Goal: Task Accomplishment & Management: Manage account settings

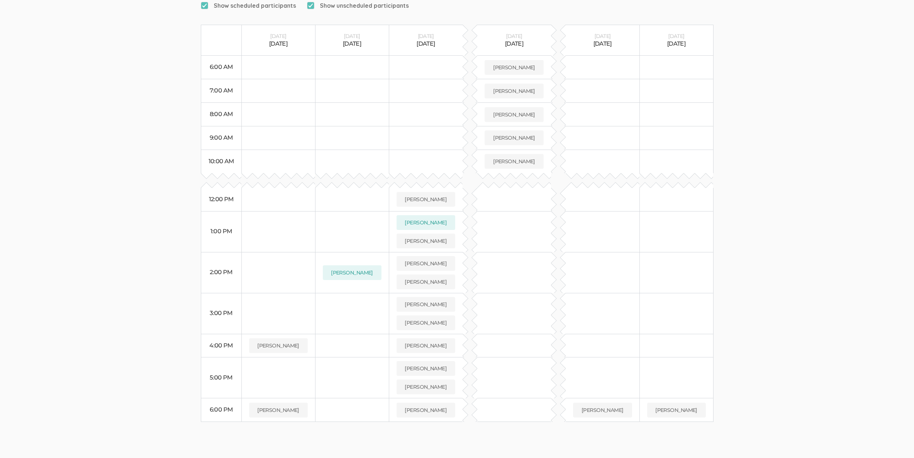
scroll to position [157, 0]
click at [433, 279] on link "More Details" at bounding box center [434, 282] width 87 height 7
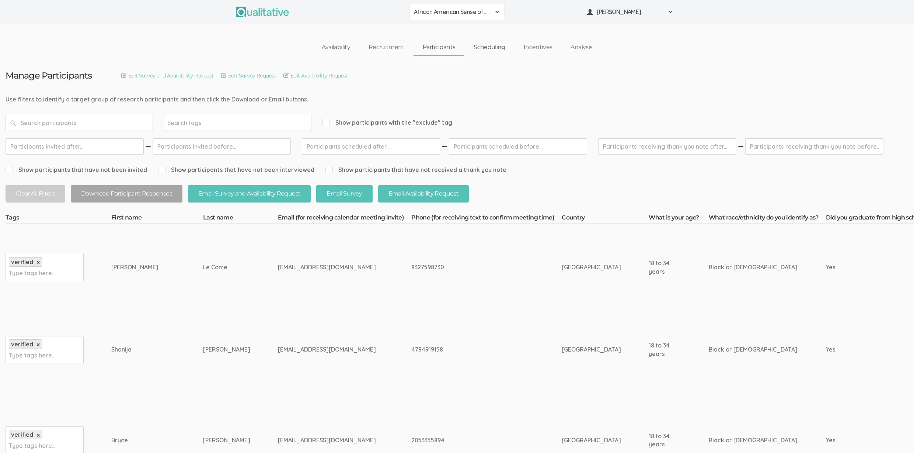
click at [493, 39] on link "Scheduling" at bounding box center [489, 47] width 50 height 16
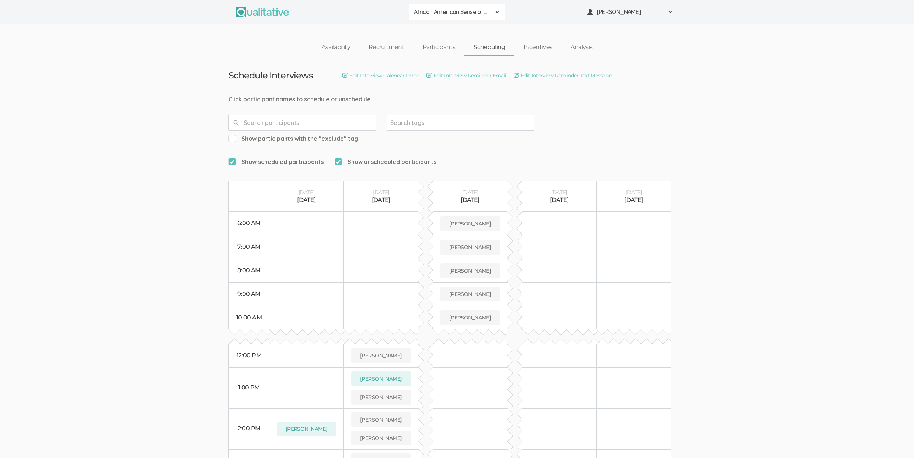
click at [494, 43] on link "Scheduling" at bounding box center [489, 47] width 50 height 16
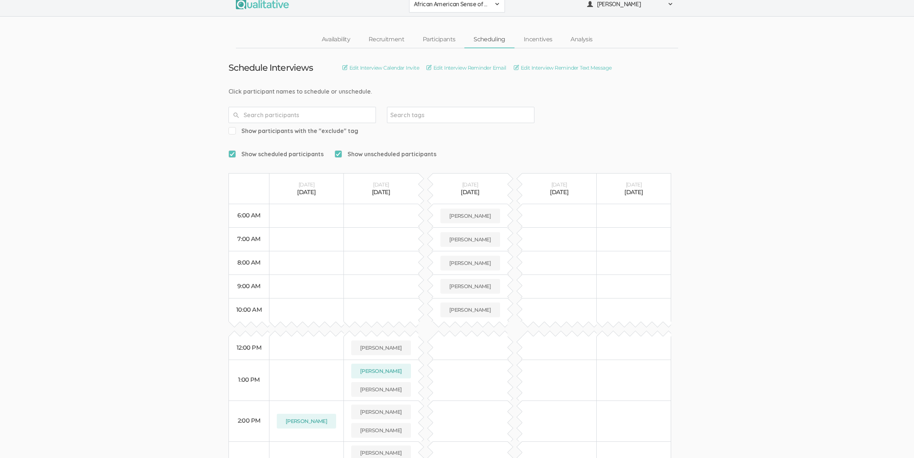
scroll to position [157, 0]
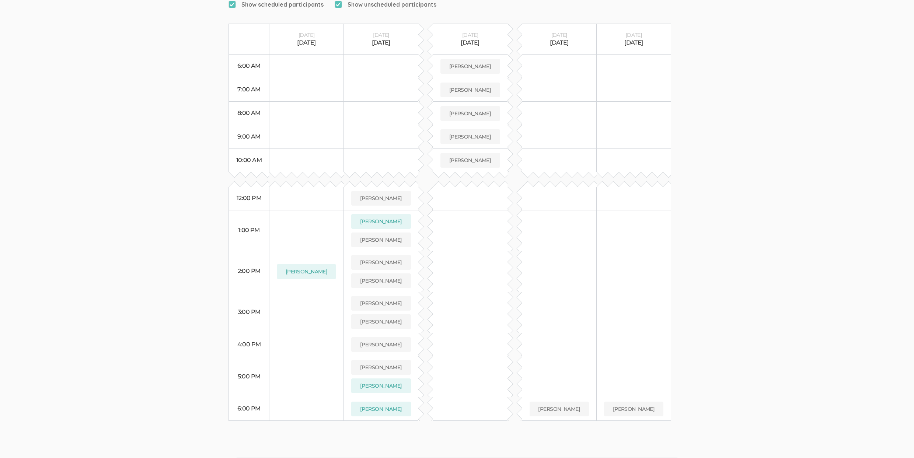
click at [118, 219] on ui-view "Schedule Interviews Edit Interview Calendar Invite Edit Interview Reminder Emai…" at bounding box center [457, 160] width 914 height 523
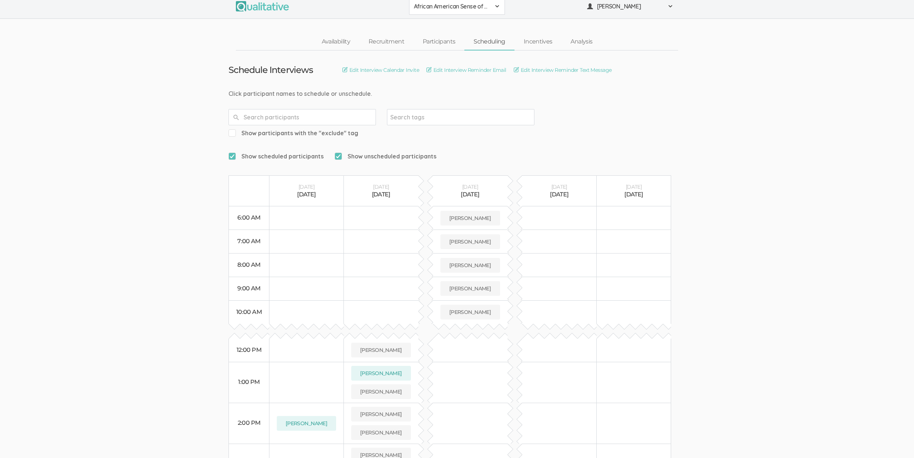
scroll to position [11, 0]
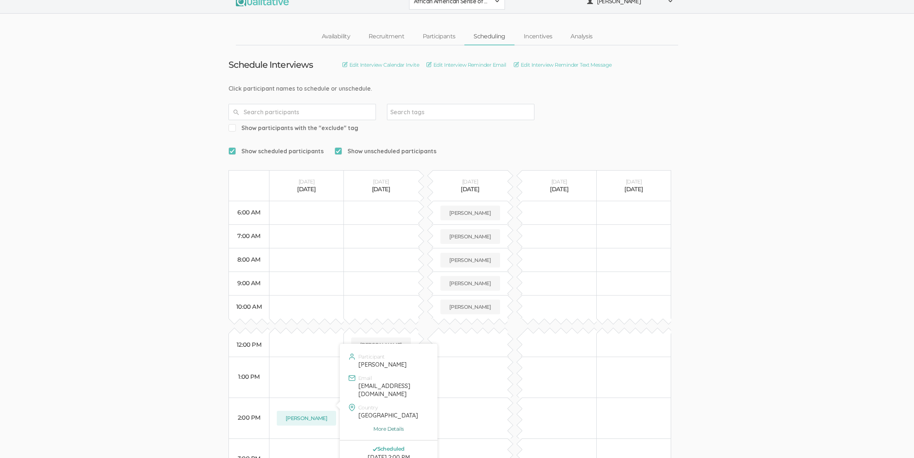
click at [386, 425] on link "More Details" at bounding box center [388, 428] width 87 height 7
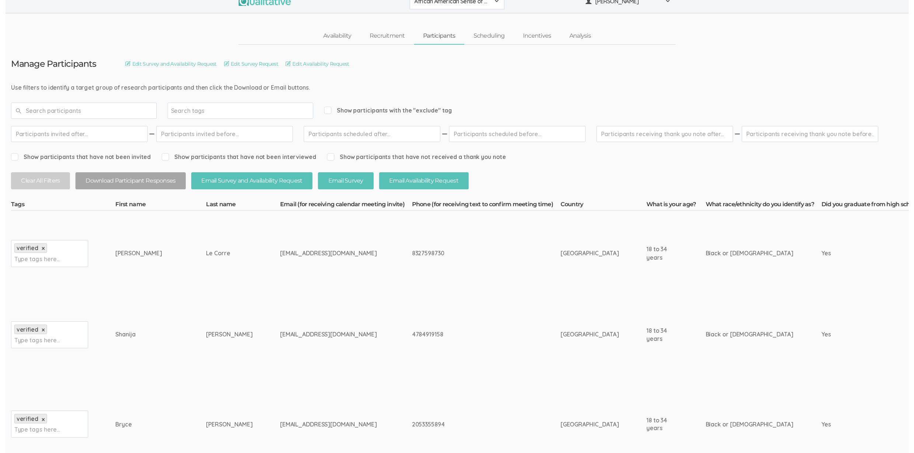
scroll to position [356, 0]
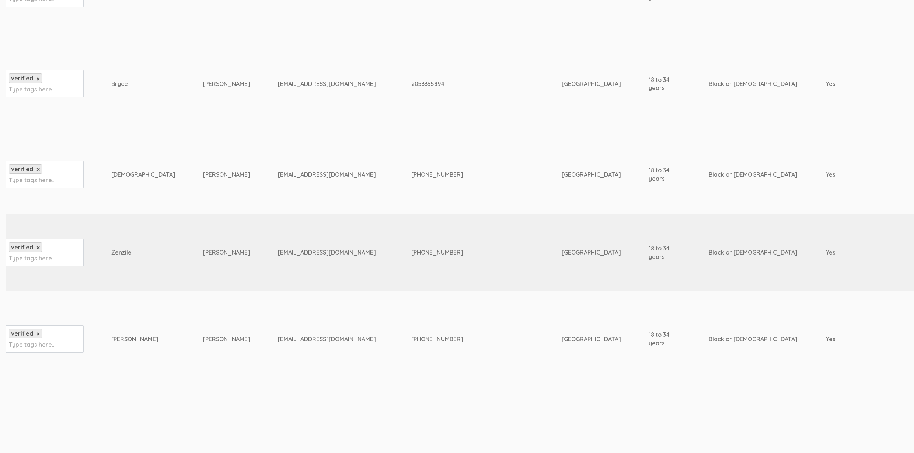
click at [411, 255] on div "(678)508-1401" at bounding box center [472, 252] width 123 height 8
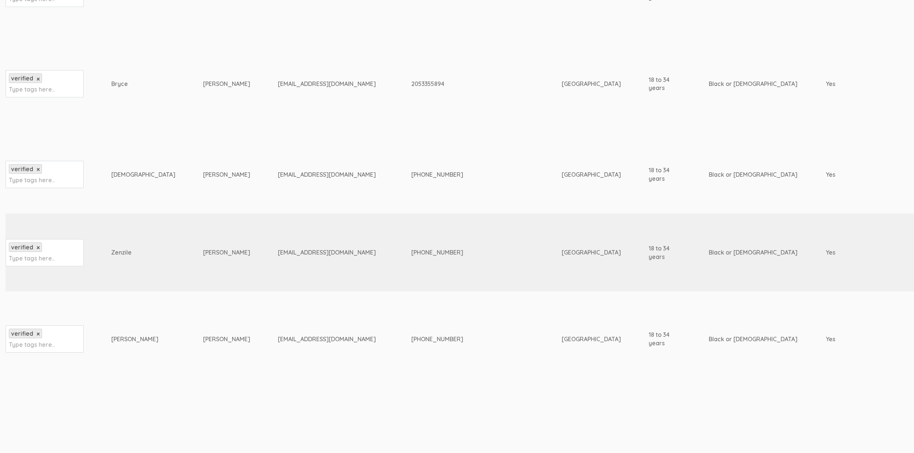
drag, startPoint x: 160, startPoint y: 97, endPoint x: 153, endPoint y: 88, distance: 11.5
click at [160, 97] on td "Bryce" at bounding box center [157, 83] width 92 height 103
click at [112, 249] on div "Zenzile" at bounding box center [143, 252] width 64 height 8
copy div "Zenzile"
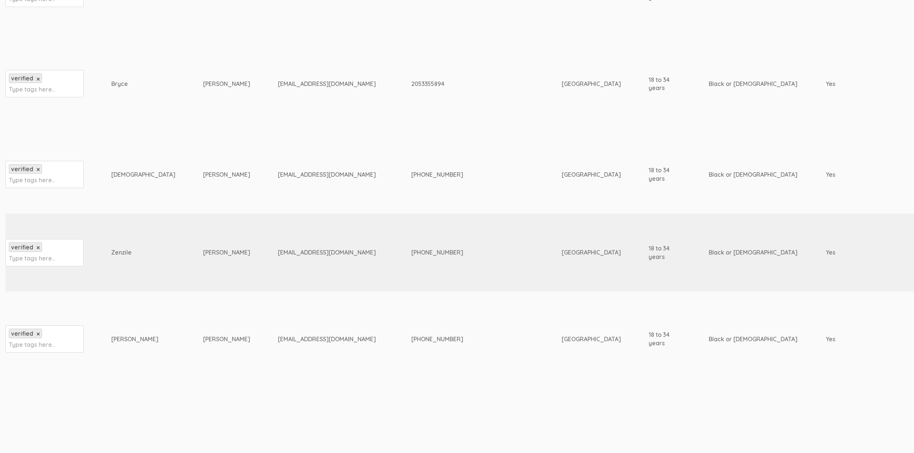
drag, startPoint x: 192, startPoint y: 388, endPoint x: 194, endPoint y: 384, distance: 4.5
click at [278, 250] on div "zenzilefoster@gmail.com" at bounding box center [331, 252] width 106 height 8
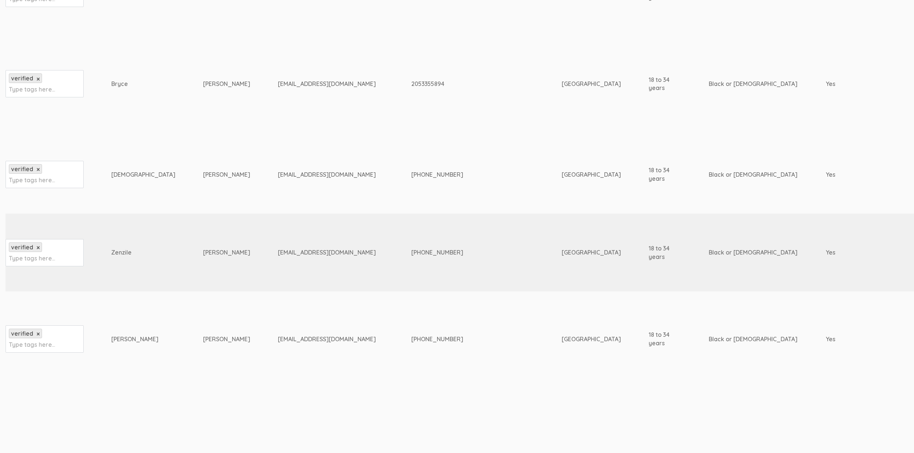
copy tr "zenzilefoster@gmail.com"
click at [203, 254] on td "Foster" at bounding box center [240, 252] width 75 height 78
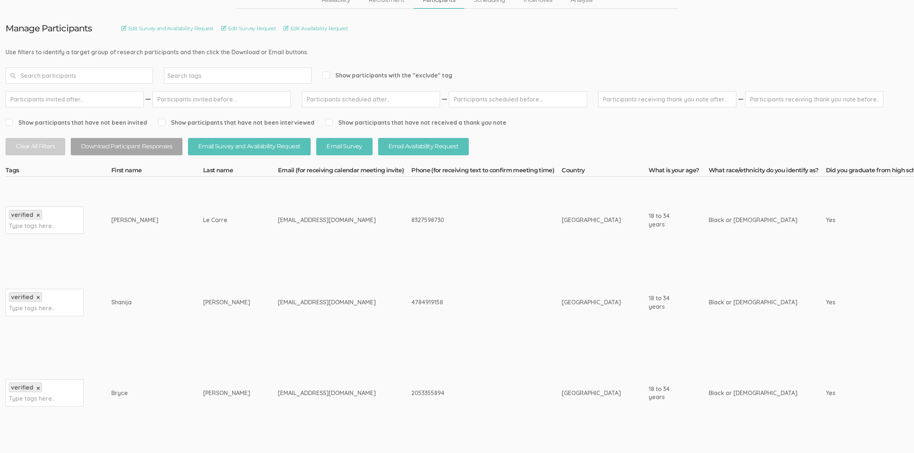
scroll to position [0, 0]
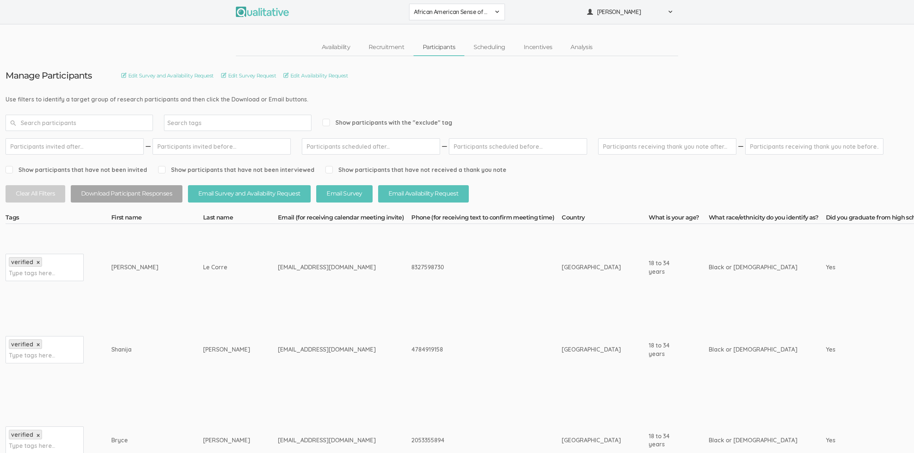
click at [562, 305] on td "United States of America" at bounding box center [605, 267] width 87 height 87
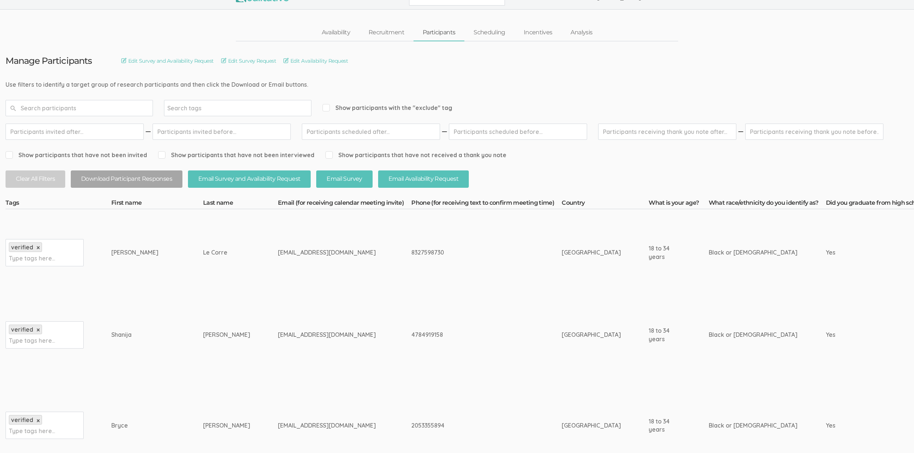
drag, startPoint x: 286, startPoint y: 220, endPoint x: 697, endPoint y: 423, distance: 459.1
click at [709, 423] on div "Black or African American" at bounding box center [754, 425] width 90 height 8
drag, startPoint x: 697, startPoint y: 423, endPoint x: 283, endPoint y: 202, distance: 469.6
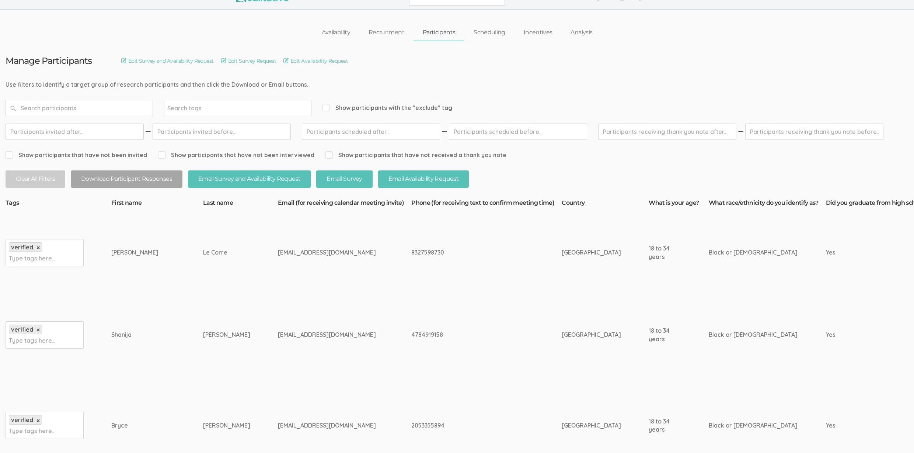
click at [285, 203] on th "Email (for receiving calendar meeting invite)" at bounding box center [344, 204] width 133 height 10
click at [343, 325] on td "shanijac12344@gmail.com" at bounding box center [344, 335] width 133 height 78
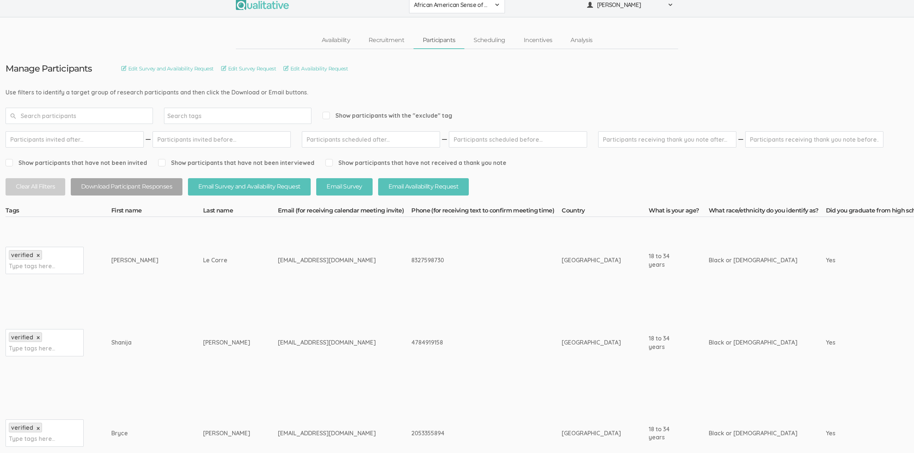
scroll to position [0, 0]
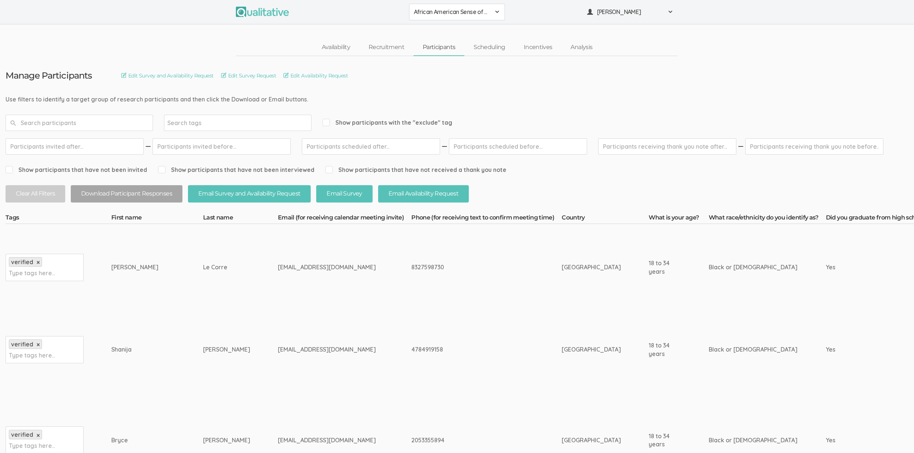
click at [345, 350] on td "shanijac12344@gmail.com" at bounding box center [344, 349] width 133 height 78
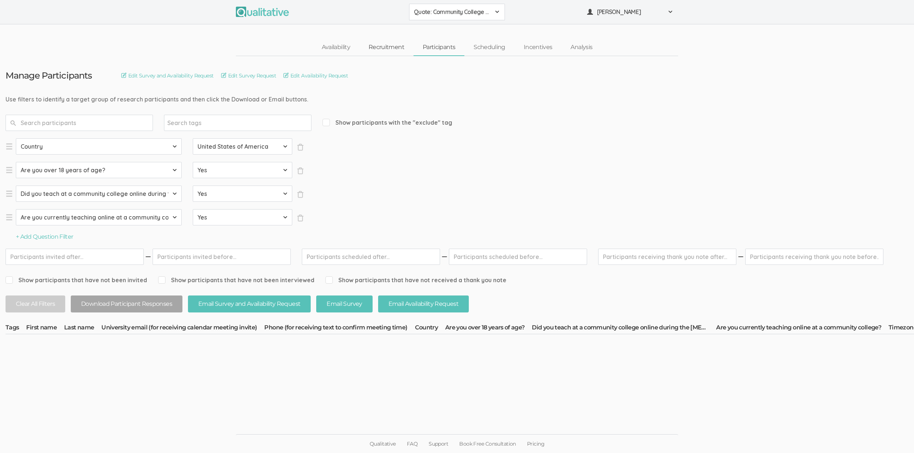
click at [378, 47] on link "Recruitment" at bounding box center [386, 47] width 54 height 16
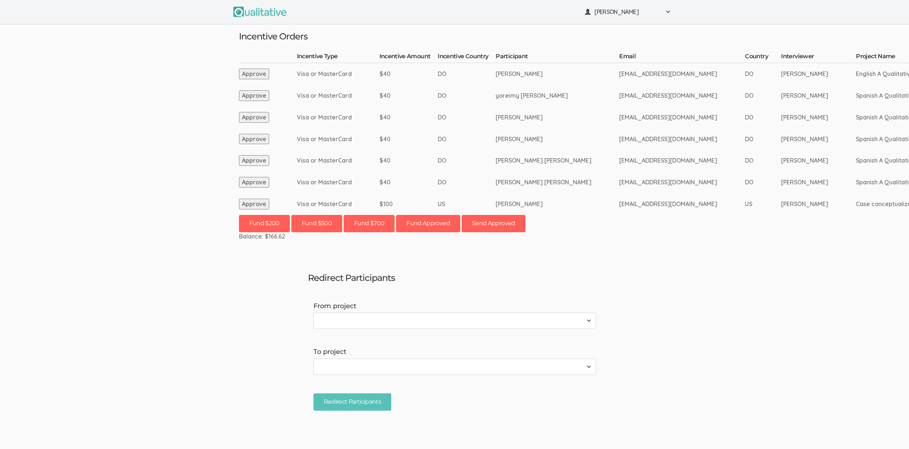
click at [166, 119] on ui-view "[PERSON_NAME] Project Workspace Profile Organization Settings" at bounding box center [454, 224] width 909 height 449
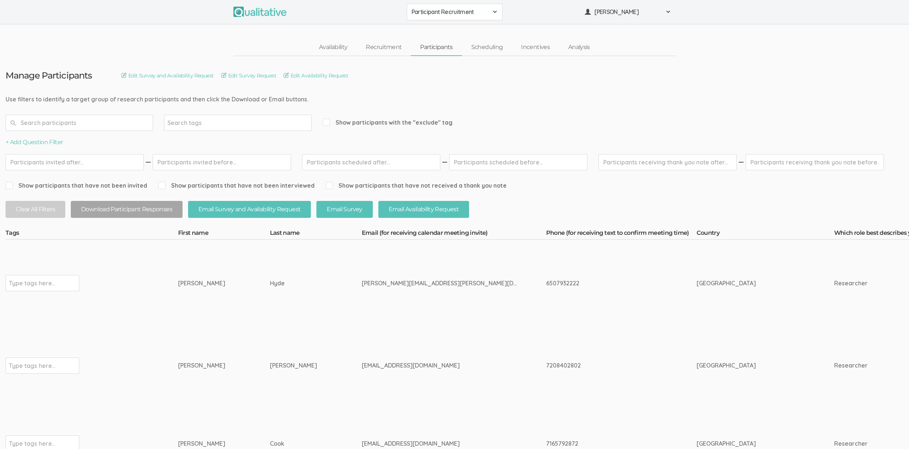
click at [270, 317] on td "Hyde" at bounding box center [316, 283] width 92 height 87
drag, startPoint x: 183, startPoint y: 281, endPoint x: 348, endPoint y: 366, distance: 185.6
click at [362, 370] on td "audrey22ramos@gmail.com" at bounding box center [454, 366] width 184 height 78
click at [270, 331] on td "Ramos" at bounding box center [316, 366] width 92 height 78
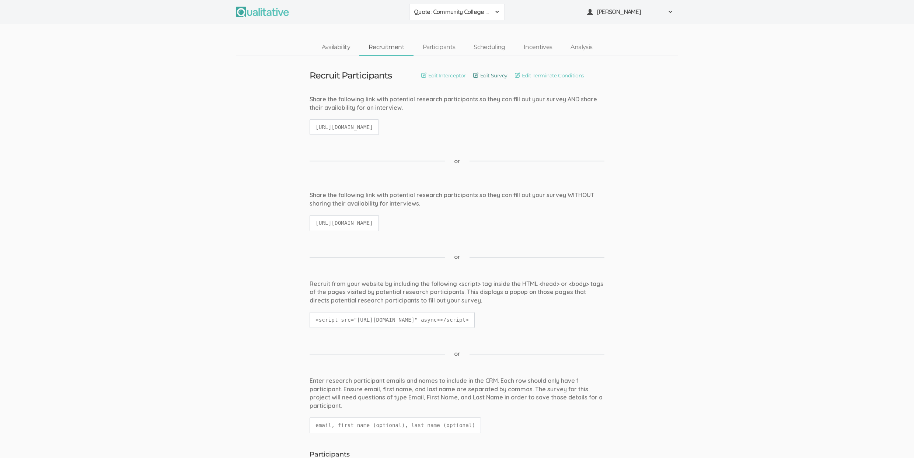
click at [502, 79] on link "Edit Survey" at bounding box center [490, 76] width 34 height 8
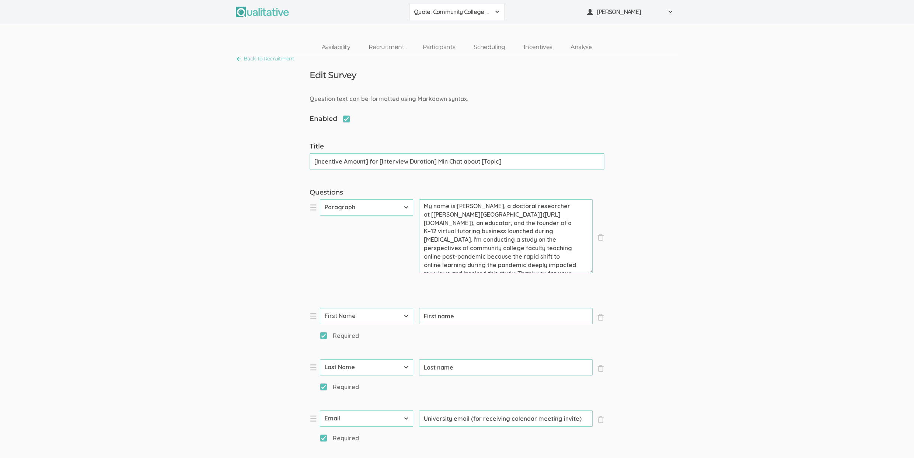
click at [347, 118] on span "Enabled" at bounding box center [330, 119] width 41 height 10
click at [314, 118] on input "Enabled" at bounding box center [312, 118] width 5 height 5
checkbox input "false"
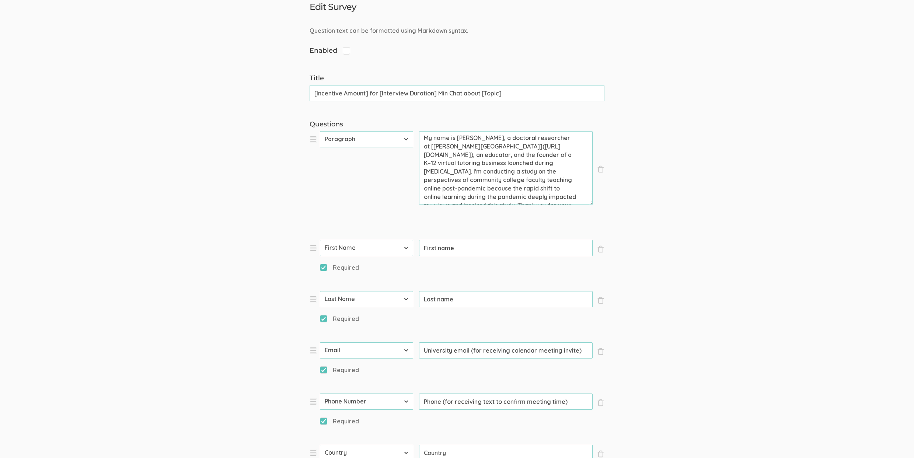
scroll to position [777, 0]
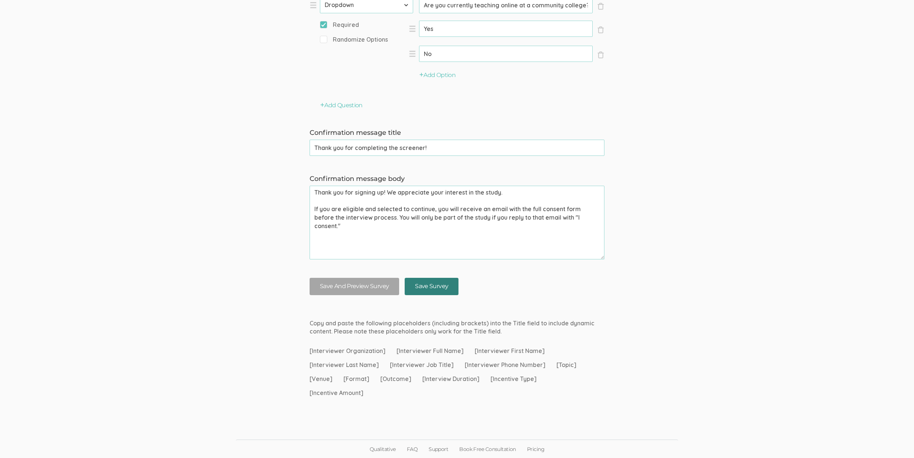
click at [423, 286] on input "Save Survey" at bounding box center [432, 286] width 54 height 17
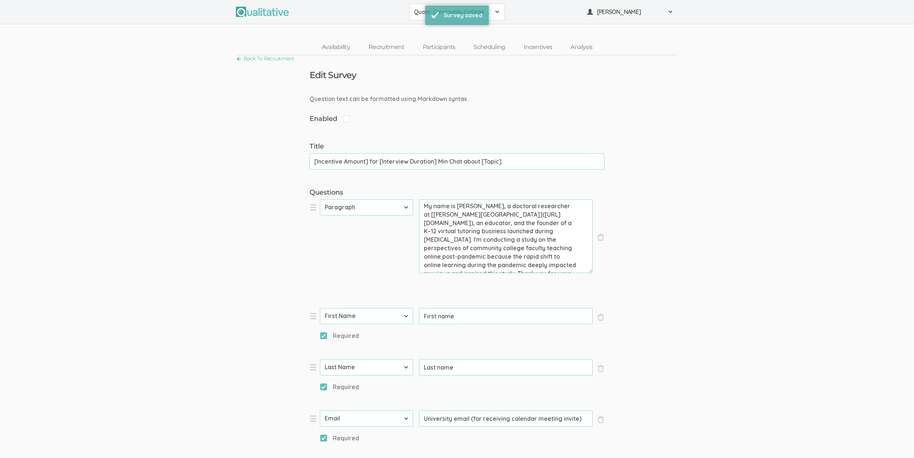
click at [610, 8] on span "[PERSON_NAME]" at bounding box center [630, 12] width 66 height 8
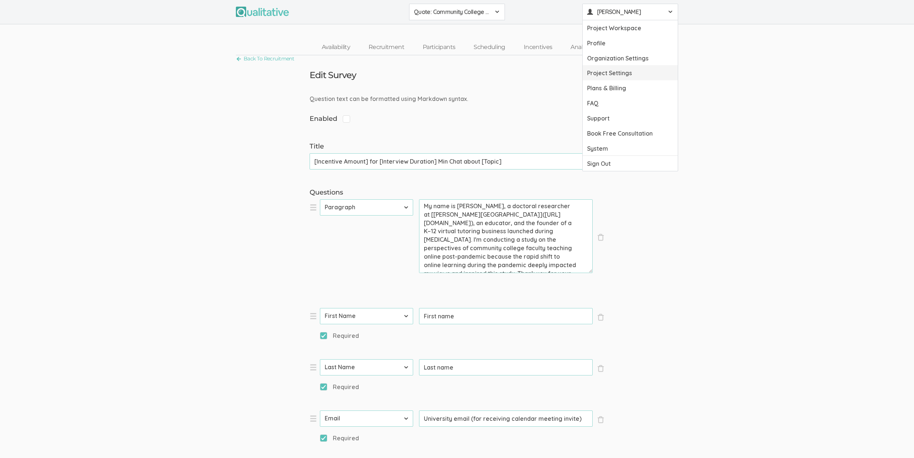
click at [592, 70] on link "Project Settings" at bounding box center [630, 72] width 95 height 15
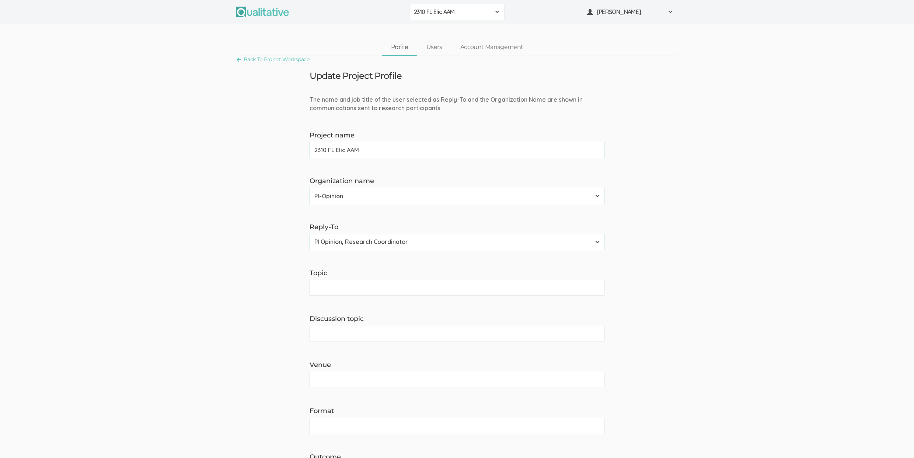
click at [437, 14] on span "2310 FL Elic AAM" at bounding box center [452, 12] width 77 height 8
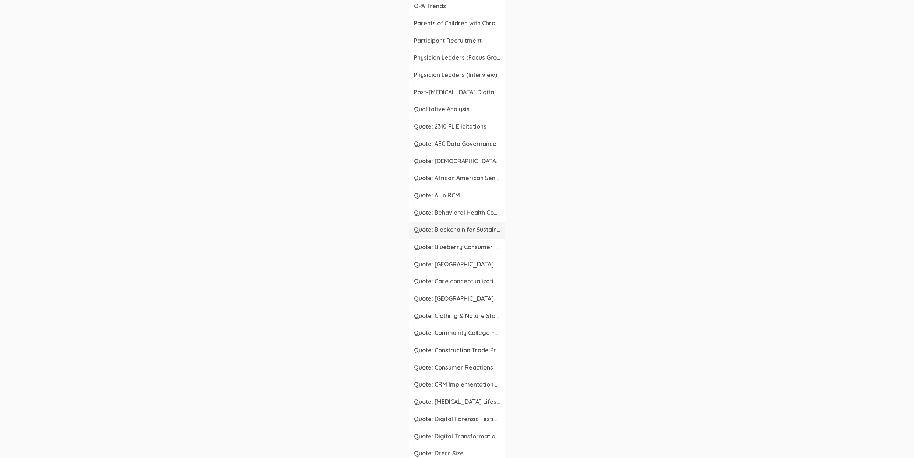
scroll to position [1175, 0]
click at [475, 145] on span "Quote: Community College Faculty Experiences" at bounding box center [457, 143] width 86 height 8
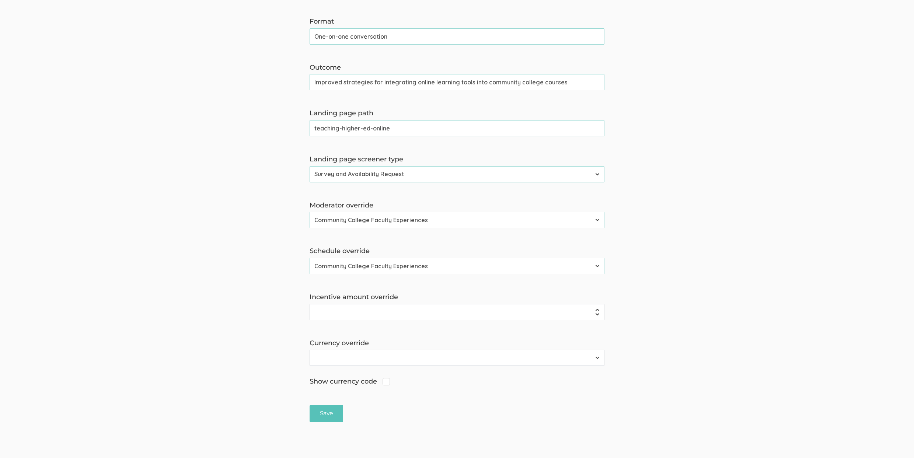
scroll to position [389, 0]
click at [371, 132] on input "teaching-higher-ed-online" at bounding box center [457, 129] width 295 height 16
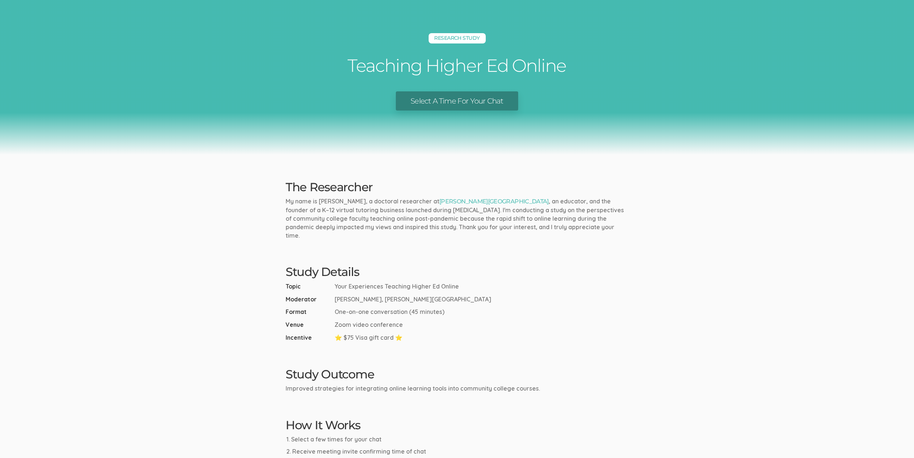
click at [446, 100] on link "Select A Time For Your Chat" at bounding box center [457, 101] width 122 height 20
click at [528, 334] on li "Incentive ⭐ $75 Visa gift card ⭐" at bounding box center [457, 338] width 343 height 8
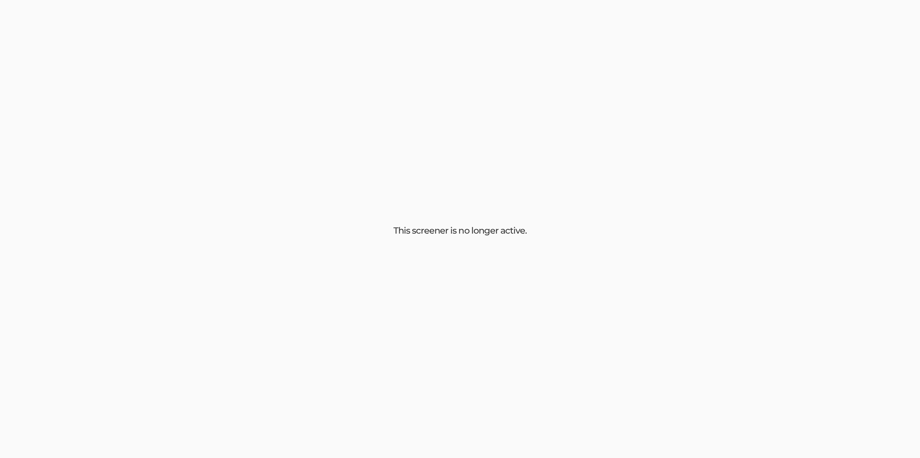
click at [526, 324] on div "This screener is no longer active." at bounding box center [460, 229] width 920 height 458
